Goal: Information Seeking & Learning: Learn about a topic

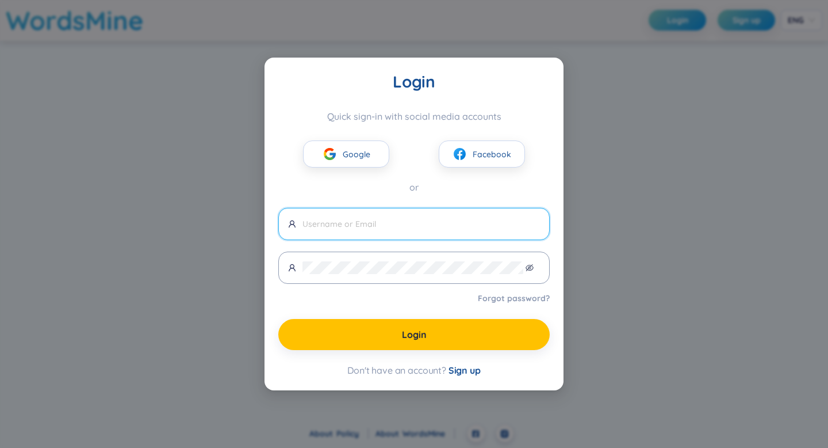
click at [579, 162] on div "Login Quick sign-in with social media accounts Google Facebook or Forgot passwo…" at bounding box center [414, 224] width 828 height 448
click at [368, 160] on button "Google" at bounding box center [346, 153] width 86 height 27
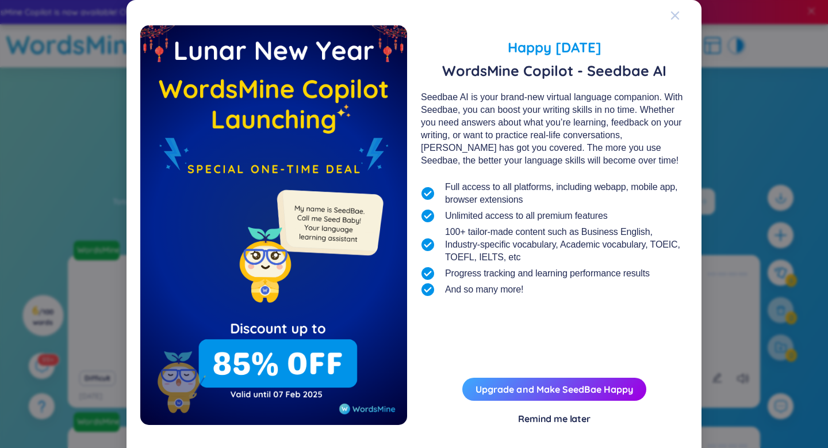
click at [678, 14] on icon "Close" at bounding box center [675, 15] width 9 height 9
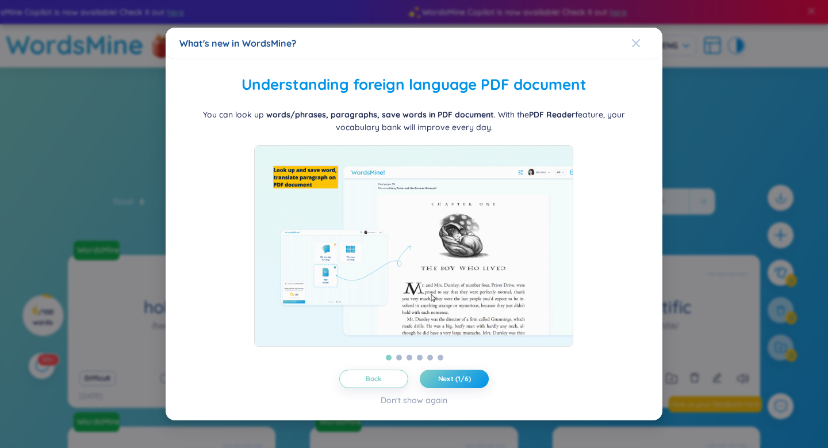
click at [637, 39] on icon "Close" at bounding box center [636, 43] width 8 height 8
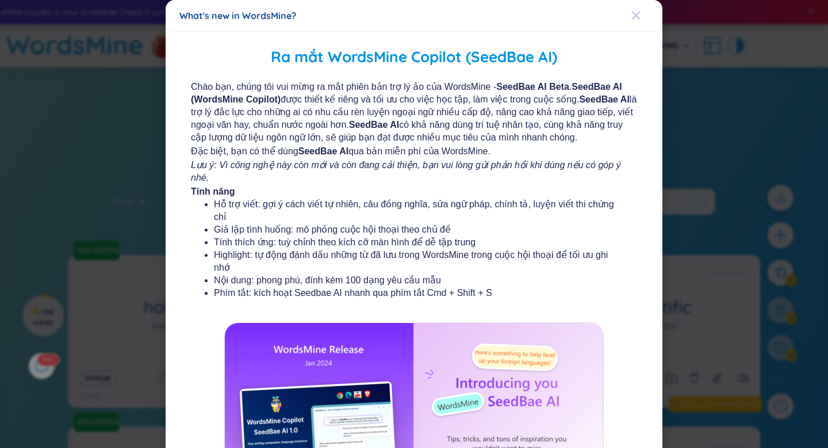
click at [639, 13] on icon "Close" at bounding box center [636, 16] width 8 height 8
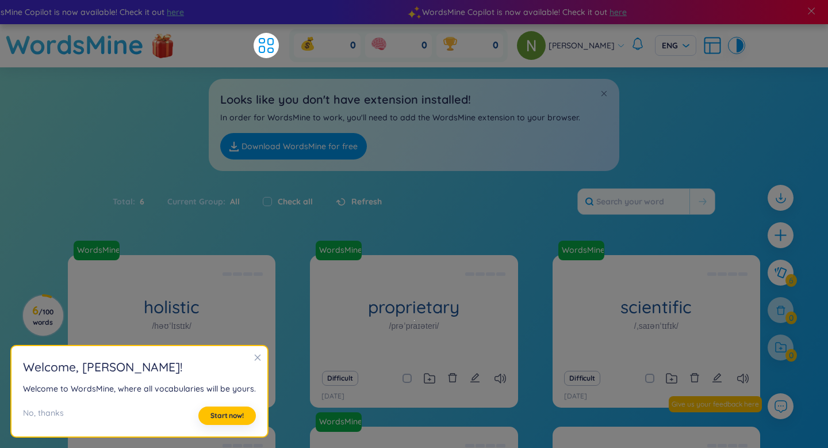
click at [475, 241] on section "Sort Alphabet Ascending Alphabet Descending Time-based Ascending Time-based Des…" at bounding box center [414, 341] width 828 height 549
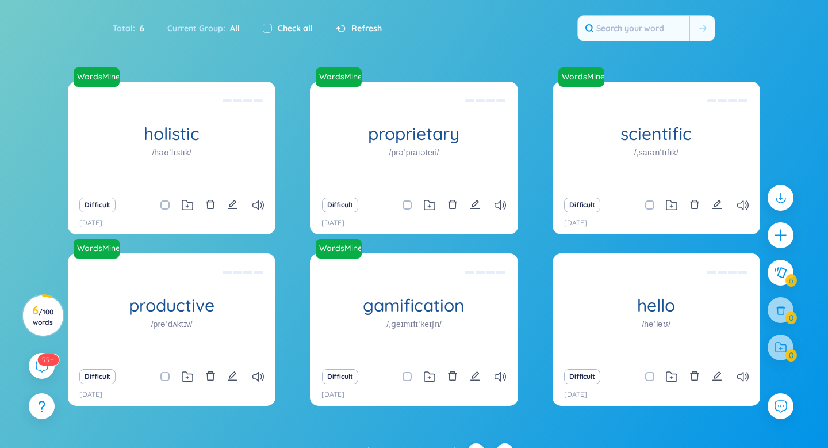
scroll to position [174, 0]
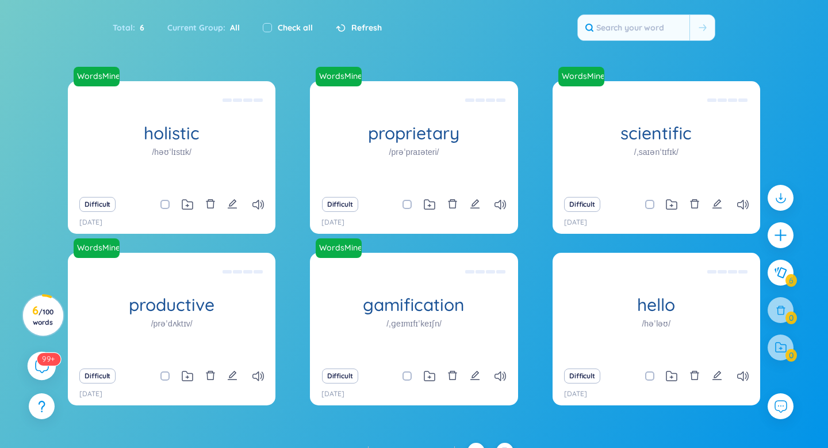
click at [32, 359] on div "99+" at bounding box center [42, 365] width 29 height 29
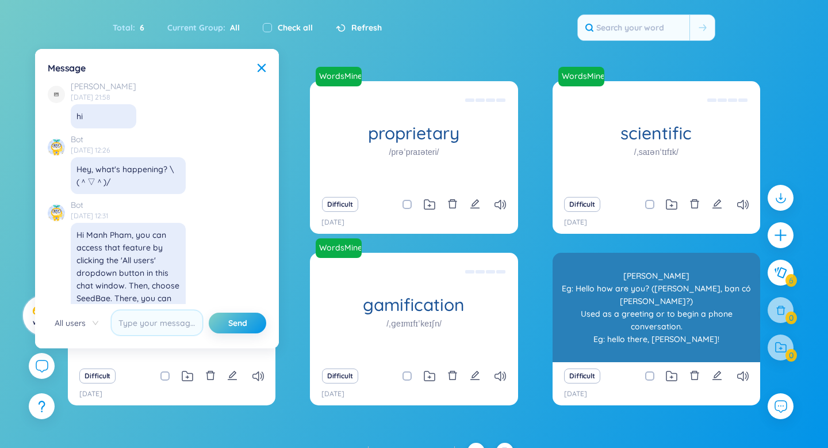
scroll to position [13335, 0]
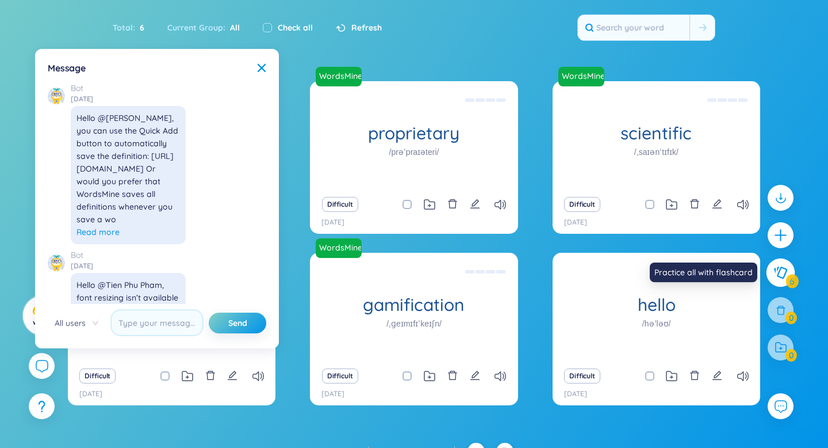
click at [779, 270] on icon at bounding box center [780, 272] width 13 height 12
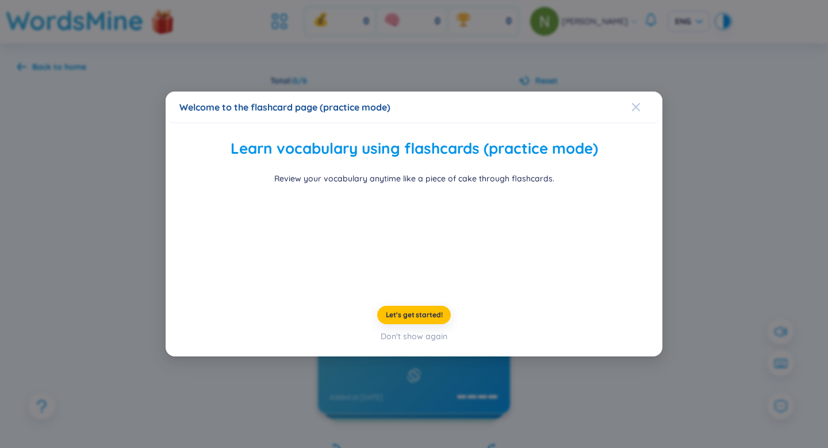
click at [638, 102] on icon "Close" at bounding box center [636, 106] width 9 height 9
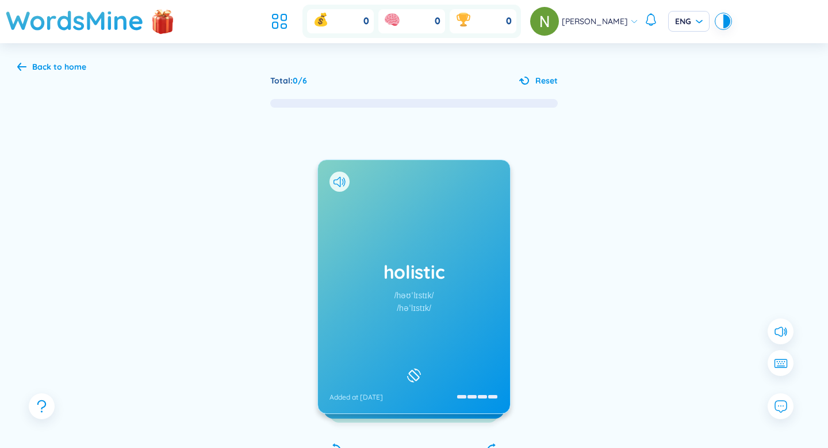
click at [477, 271] on h1 "holistic" at bounding box center [414, 271] width 169 height 25
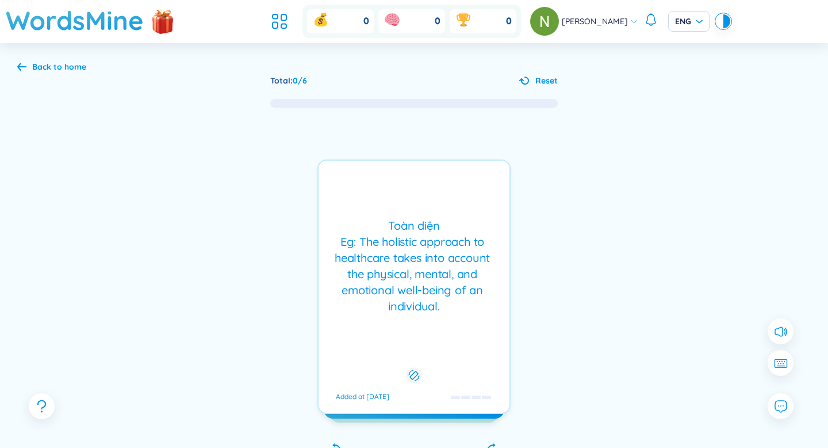
click at [480, 334] on div "[PERSON_NAME] Eg: The holistic approach to healthcare takes into account the ph…" at bounding box center [414, 286] width 193 height 254
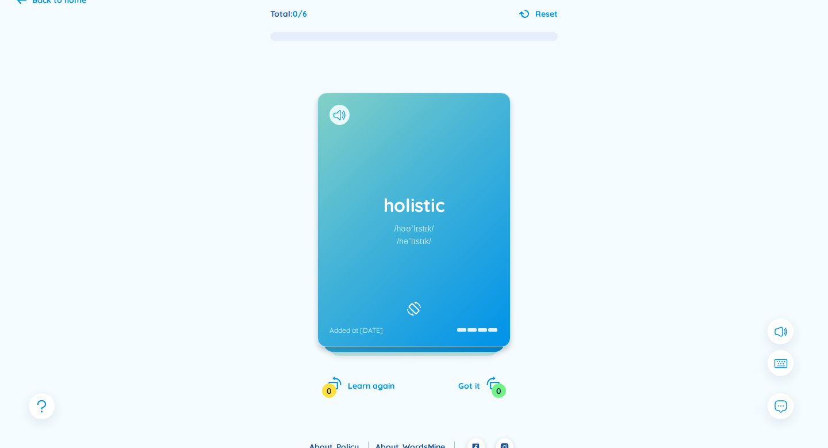
scroll to position [80, 0]
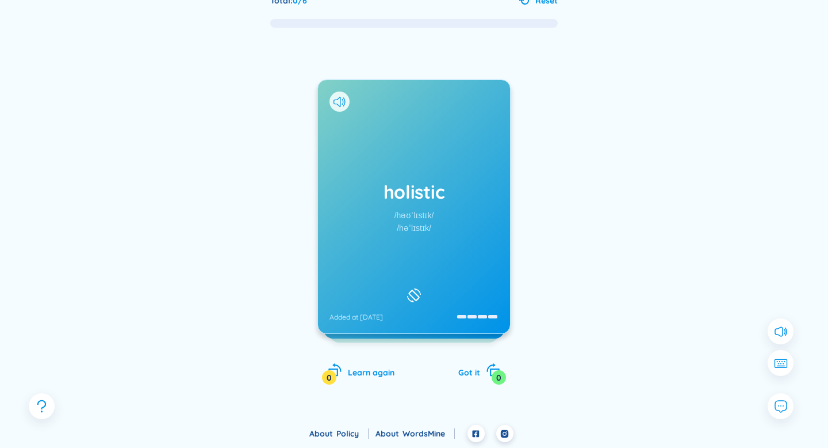
click at [395, 302] on div "holistic /həʊˈlɪstɪk/ /həˈlɪstɪk/ Added at [DATE]" at bounding box center [414, 206] width 192 height 253
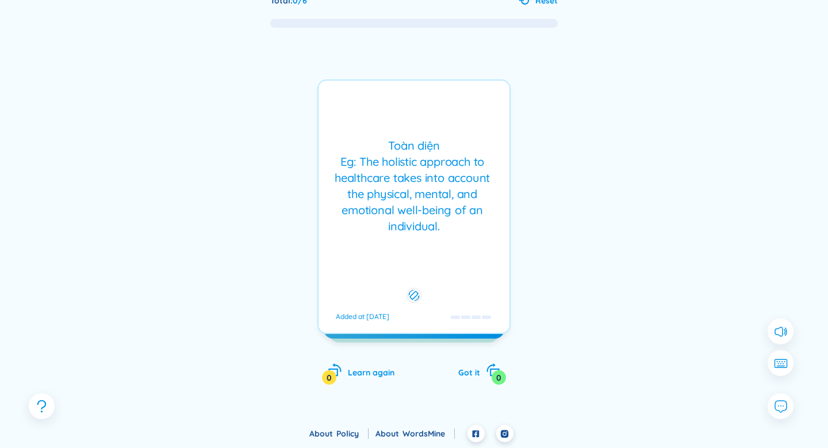
scroll to position [0, 0]
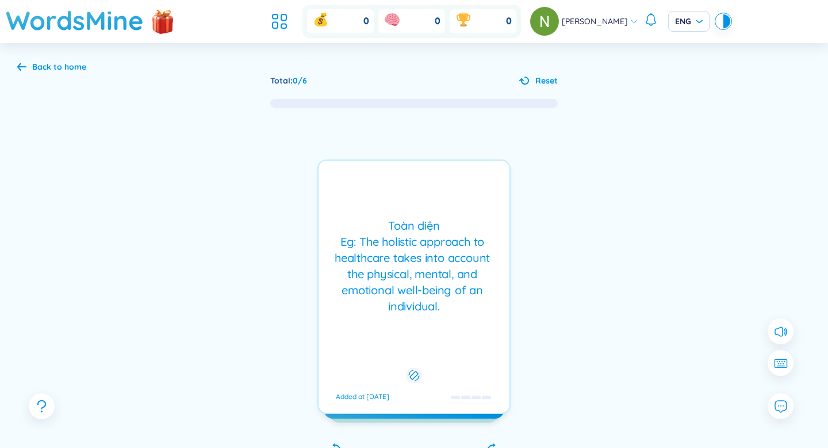
click at [21, 64] on icon at bounding box center [21, 66] width 9 height 9
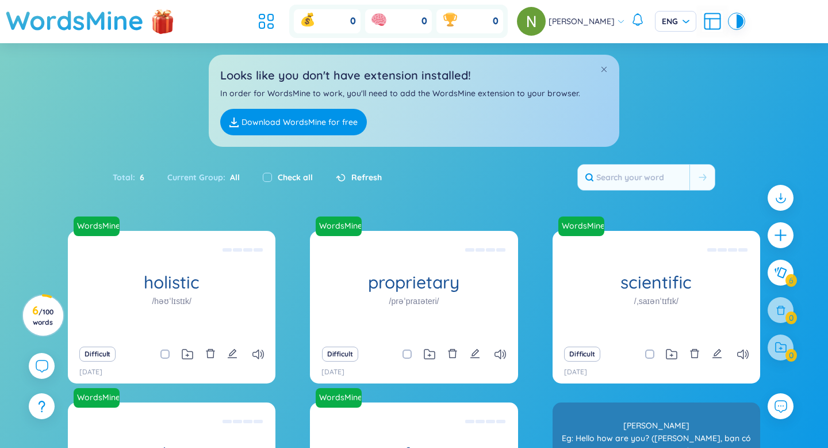
scroll to position [63, 0]
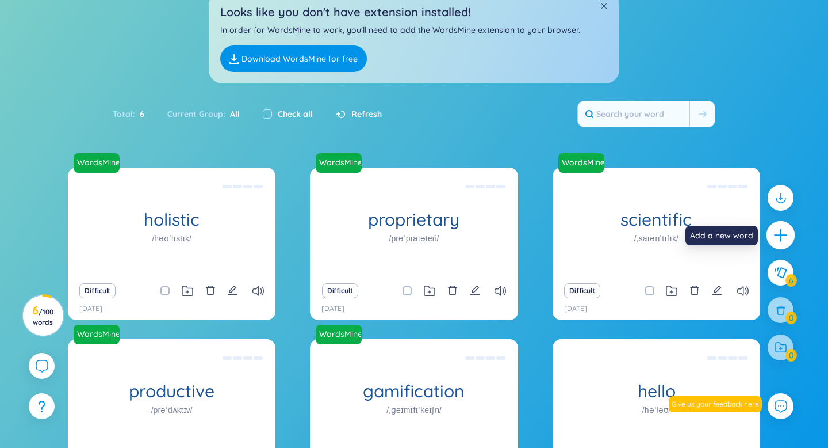
click at [777, 234] on icon "plus" at bounding box center [781, 235] width 16 height 16
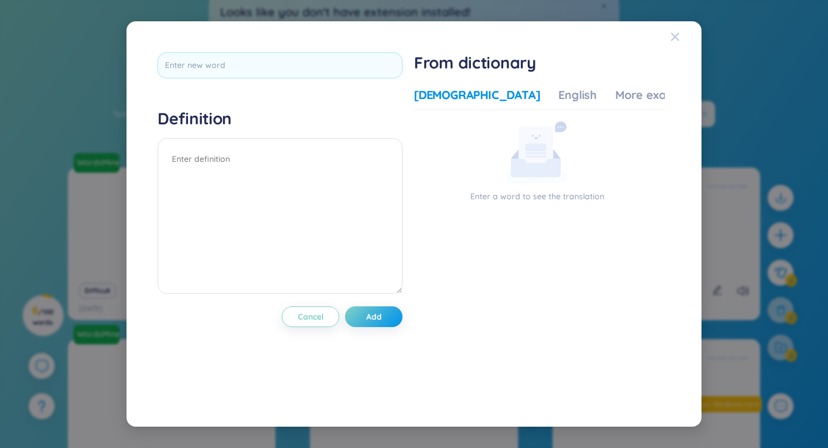
click at [678, 40] on icon "Close" at bounding box center [675, 36] width 8 height 8
